Goal: Book appointment/travel/reservation

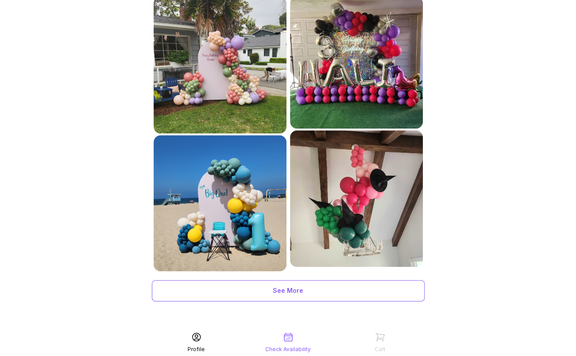
scroll to position [411, 0]
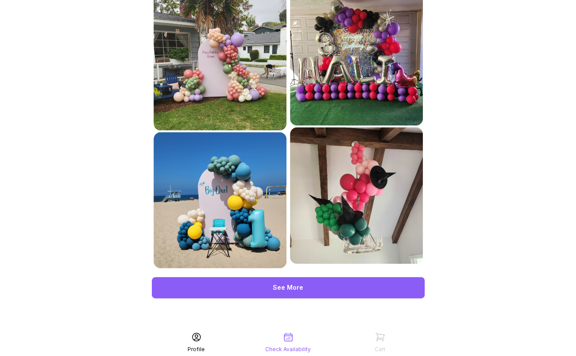
click at [275, 289] on div "See More" at bounding box center [288, 287] width 273 height 21
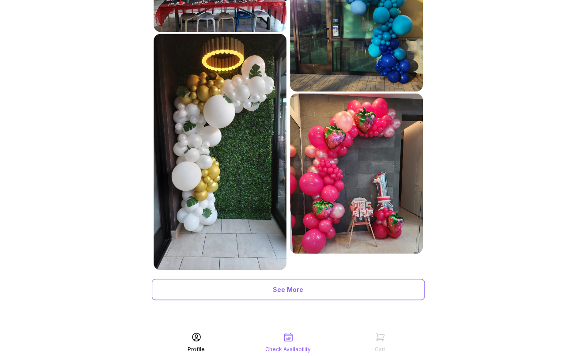
scroll to position [750, 0]
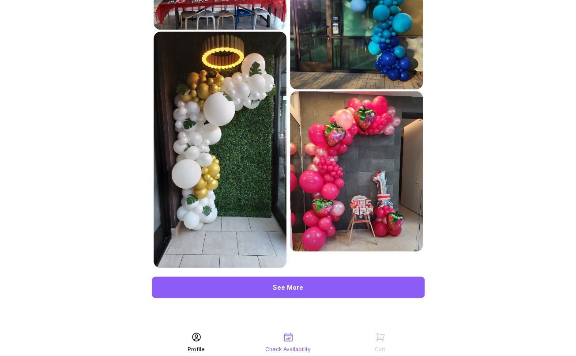
click at [355, 288] on div "See More" at bounding box center [288, 286] width 273 height 21
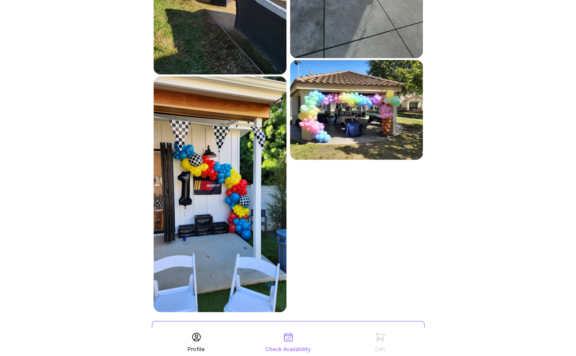
scroll to position [1226, 0]
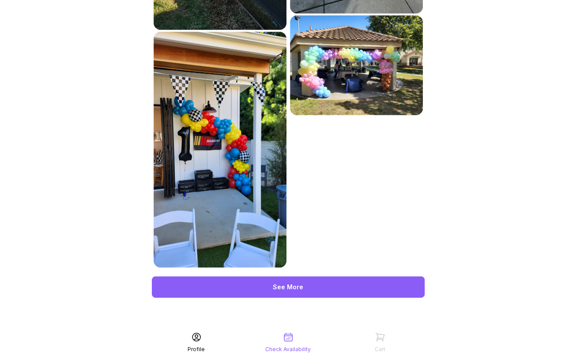
click at [304, 290] on div "See More" at bounding box center [288, 286] width 273 height 21
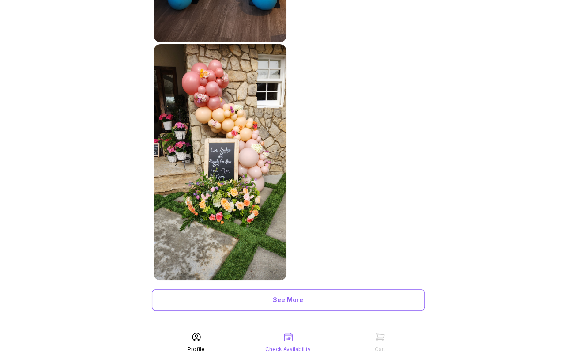
scroll to position [1701, 0]
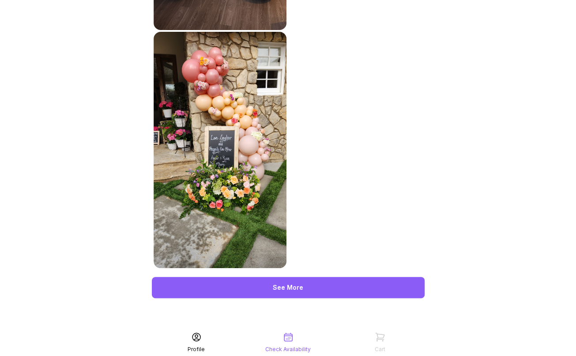
click at [374, 290] on div "See More" at bounding box center [288, 287] width 273 height 21
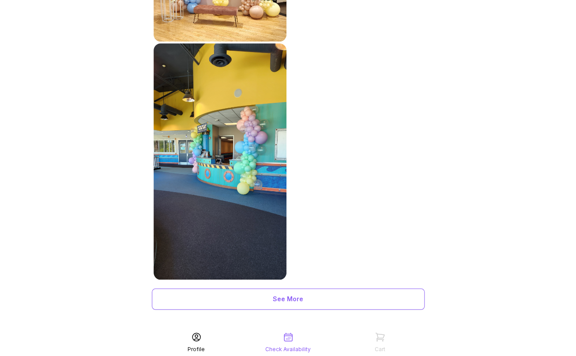
scroll to position [2058, 0]
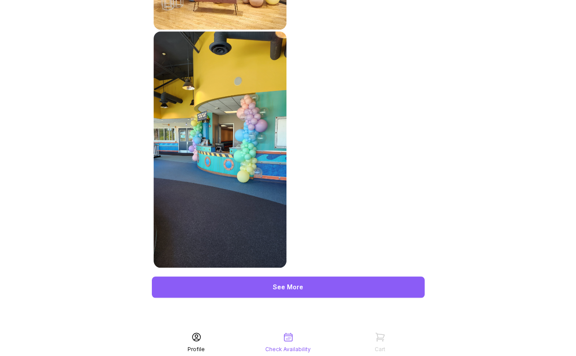
click at [356, 283] on div "See More" at bounding box center [288, 286] width 273 height 21
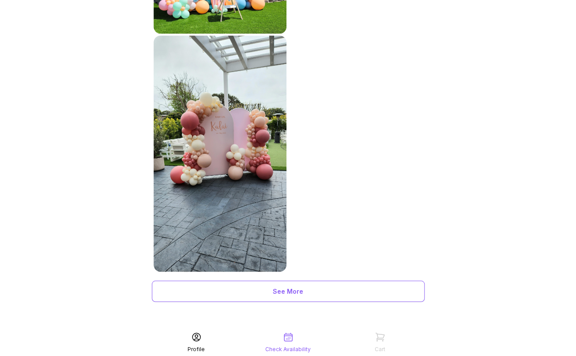
scroll to position [2427, 0]
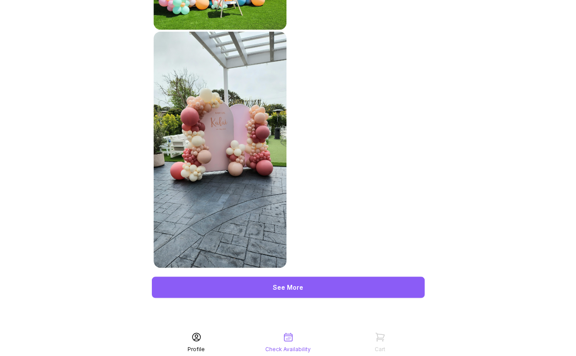
click at [301, 289] on div "See More" at bounding box center [288, 286] width 273 height 21
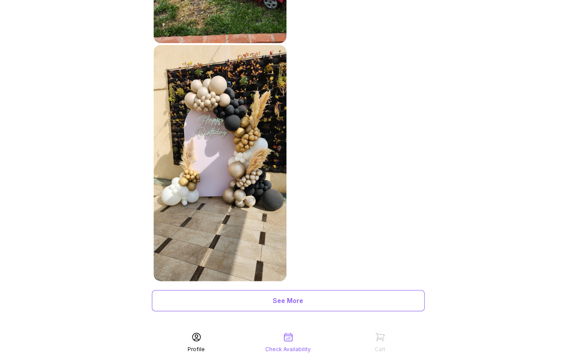
scroll to position [2900, 0]
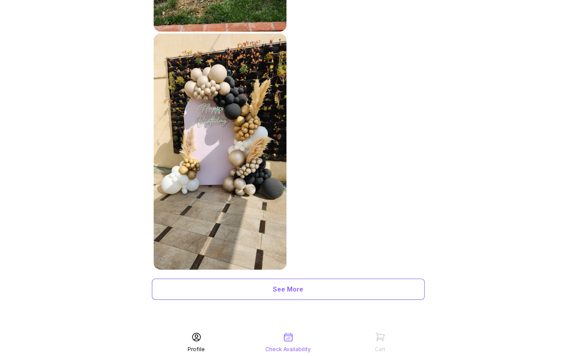
click at [227, 155] on img at bounding box center [220, 152] width 133 height 236
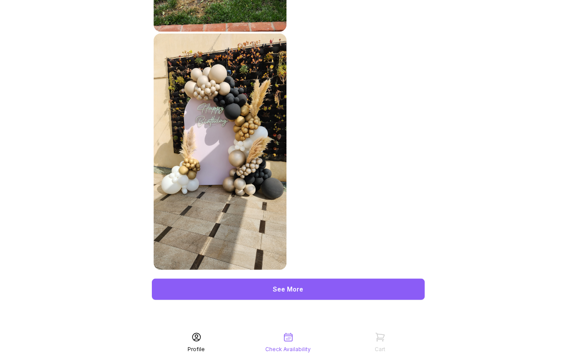
click at [296, 290] on div "See More" at bounding box center [288, 289] width 273 height 21
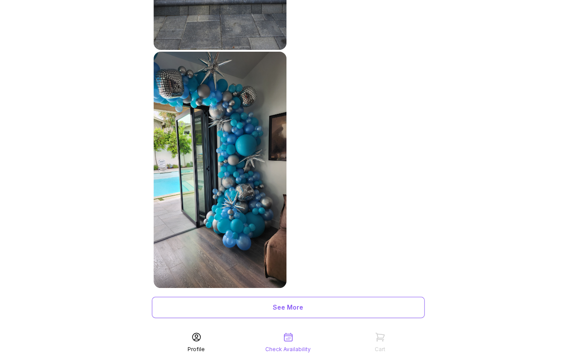
scroll to position [3378, 0]
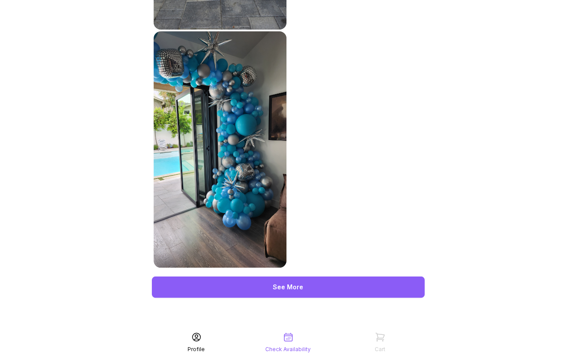
click at [329, 288] on div "See More" at bounding box center [288, 286] width 273 height 21
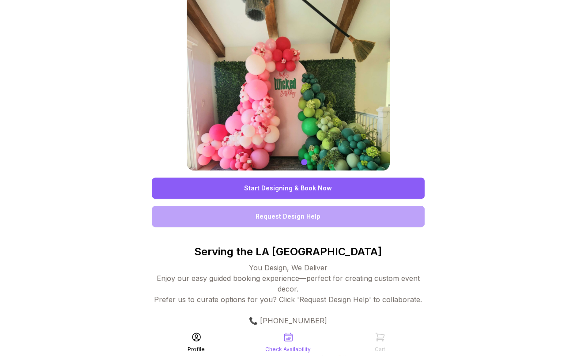
scroll to position [0, 0]
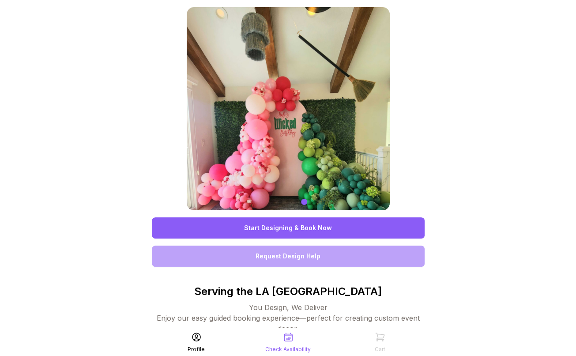
click at [288, 226] on link "Start Designing & Book Now" at bounding box center [288, 227] width 273 height 21
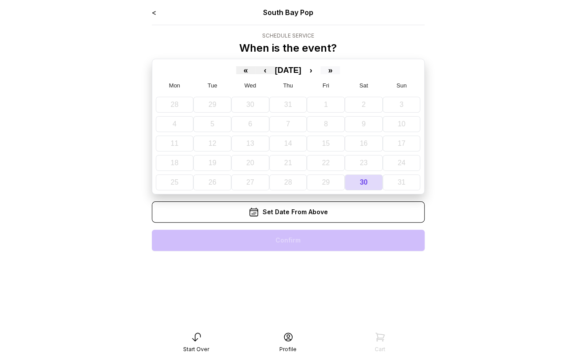
click at [340, 70] on button "»" at bounding box center [329, 70] width 19 height 8
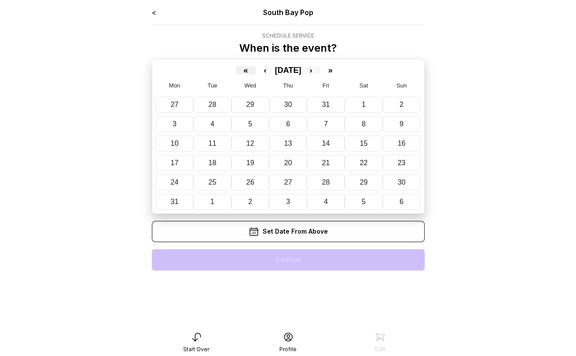
click at [320, 69] on button "›" at bounding box center [310, 70] width 19 height 8
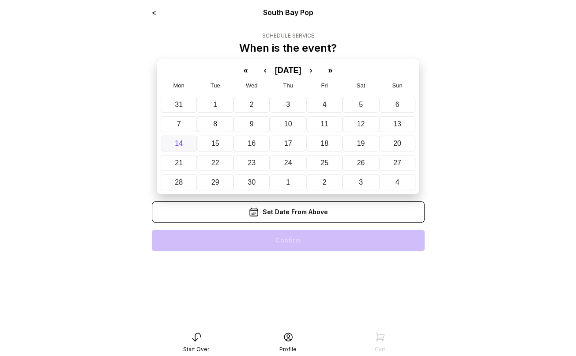
click at [179, 142] on abbr "14" at bounding box center [179, 143] width 8 height 8
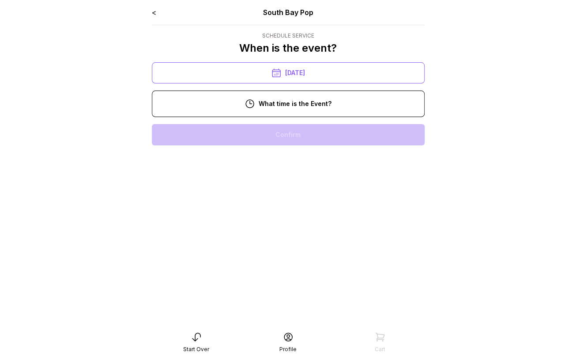
click at [299, 189] on div "12:00 pm" at bounding box center [288, 191] width 259 height 21
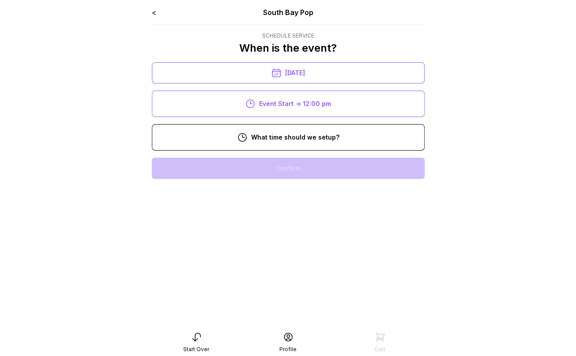
click at [317, 223] on div "10:00 am" at bounding box center [288, 224] width 259 height 21
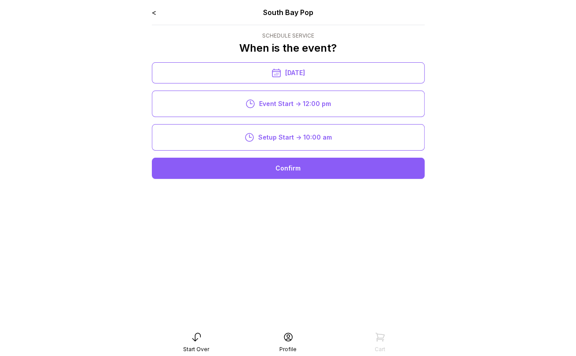
click at [305, 166] on div "Confirm" at bounding box center [288, 168] width 273 height 21
